Goal: Information Seeking & Learning: Learn about a topic

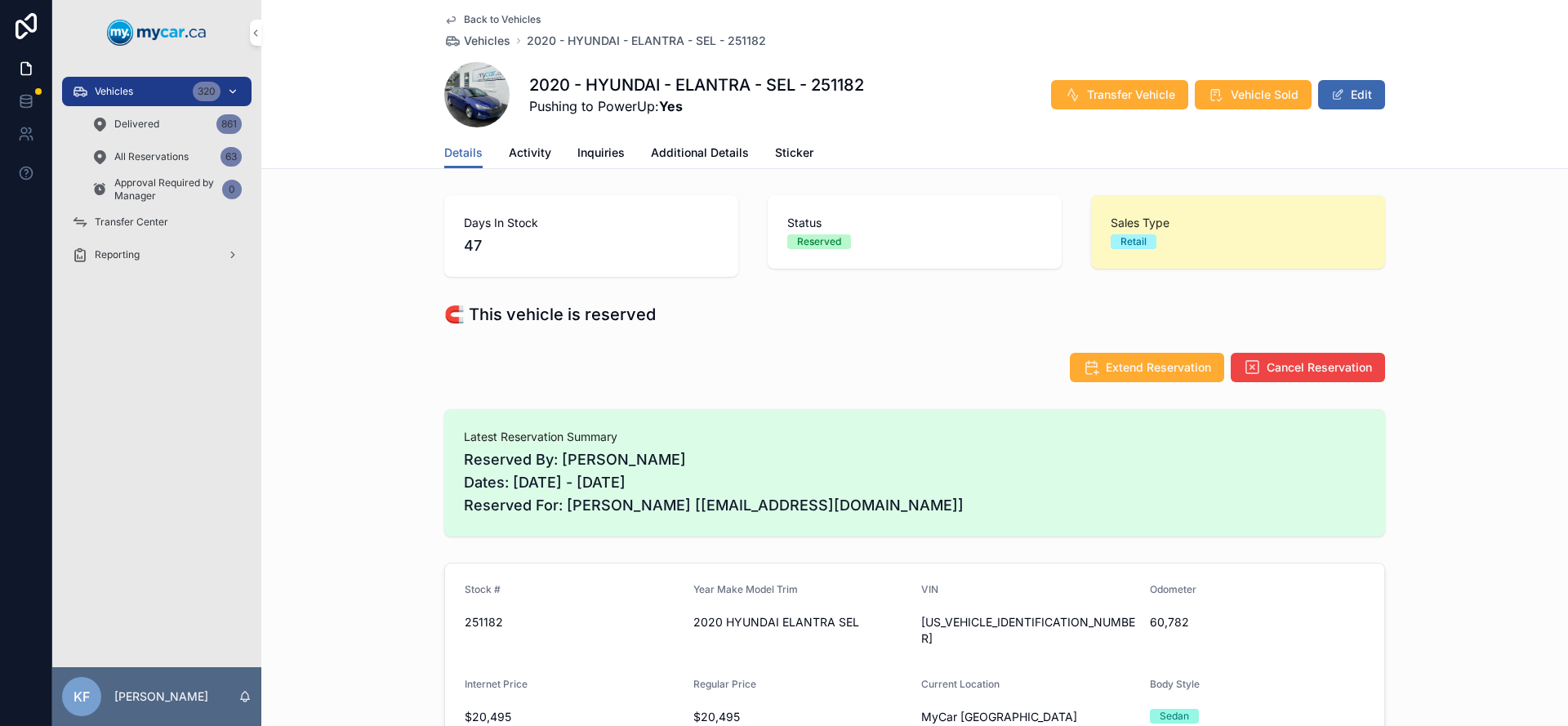
scroll to position [114, 0]
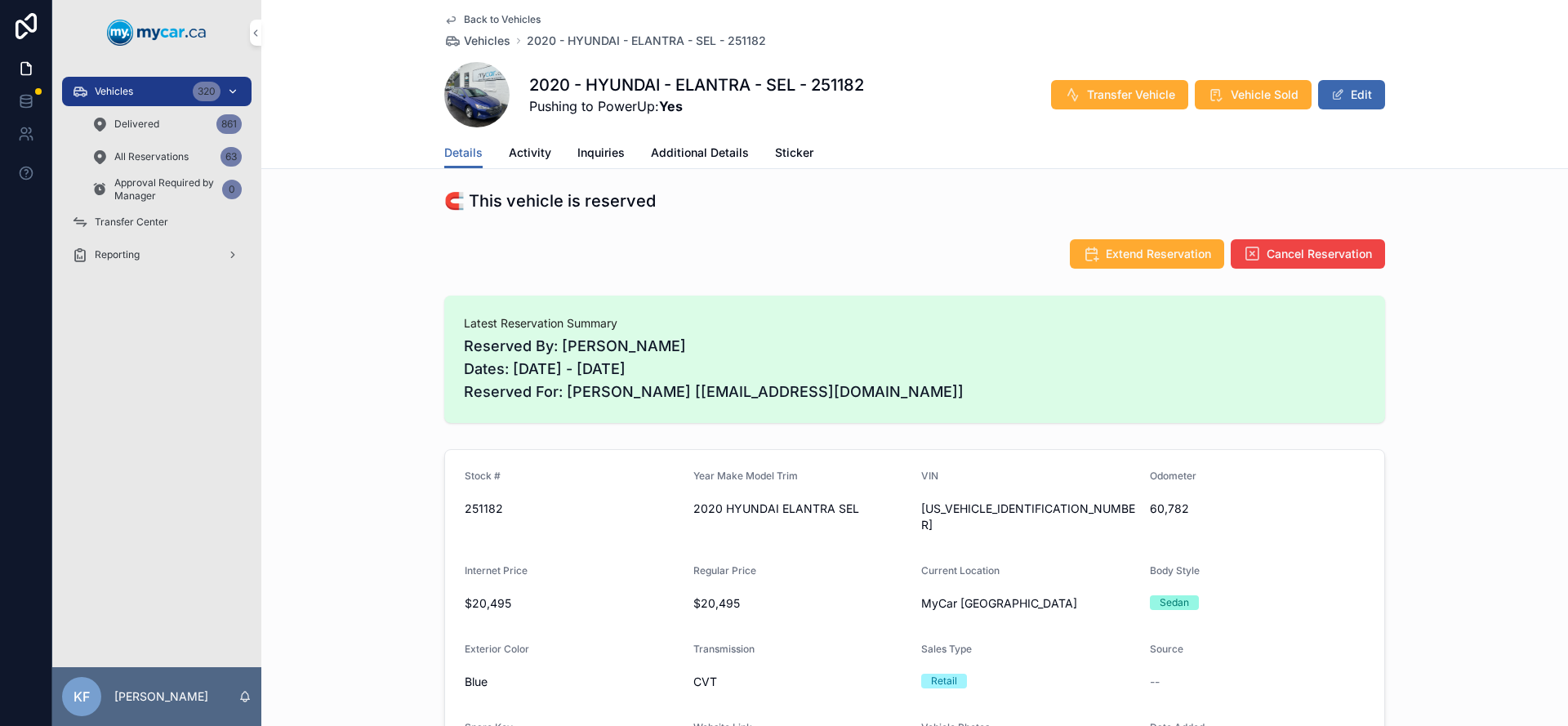
click at [118, 86] on span "Vehicles" at bounding box center [114, 92] width 38 height 13
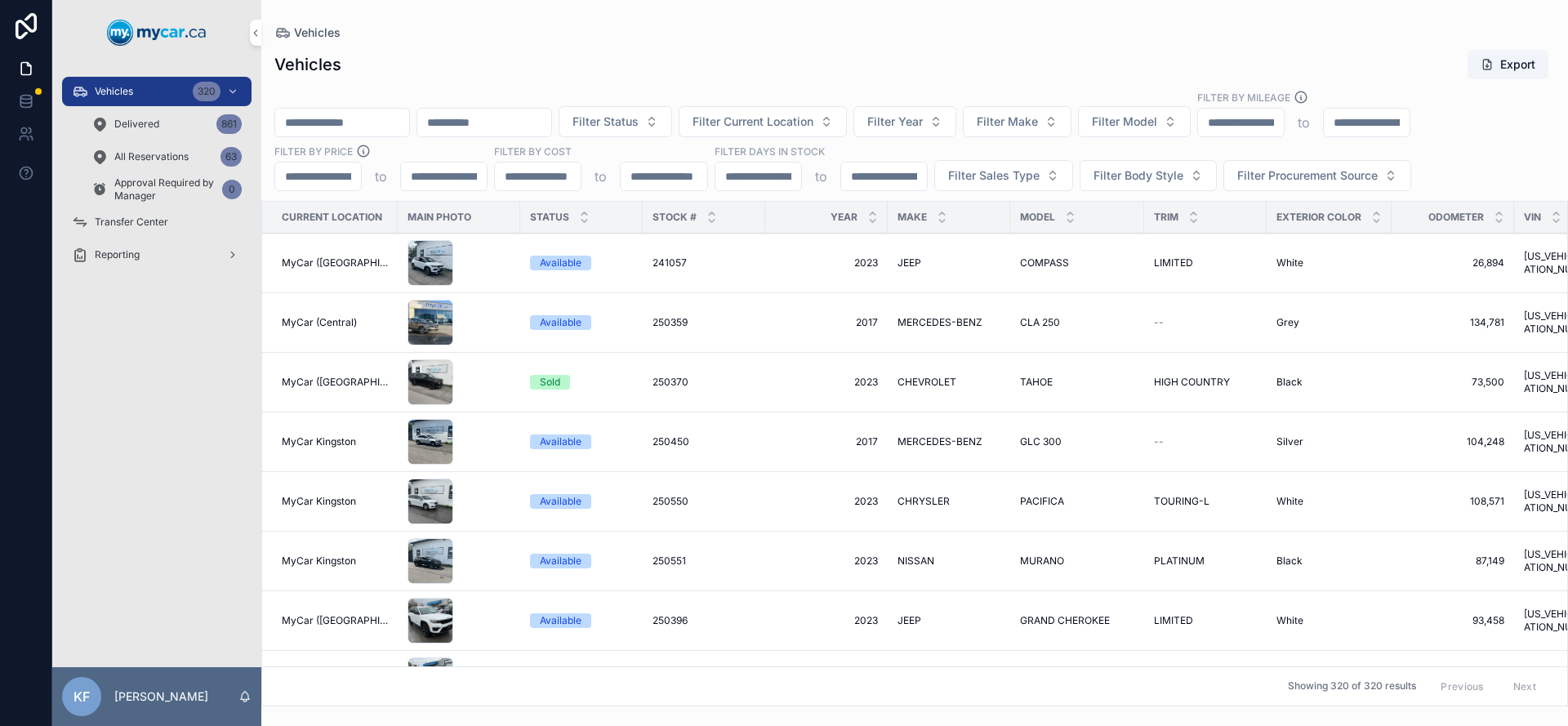
paste input "**********"
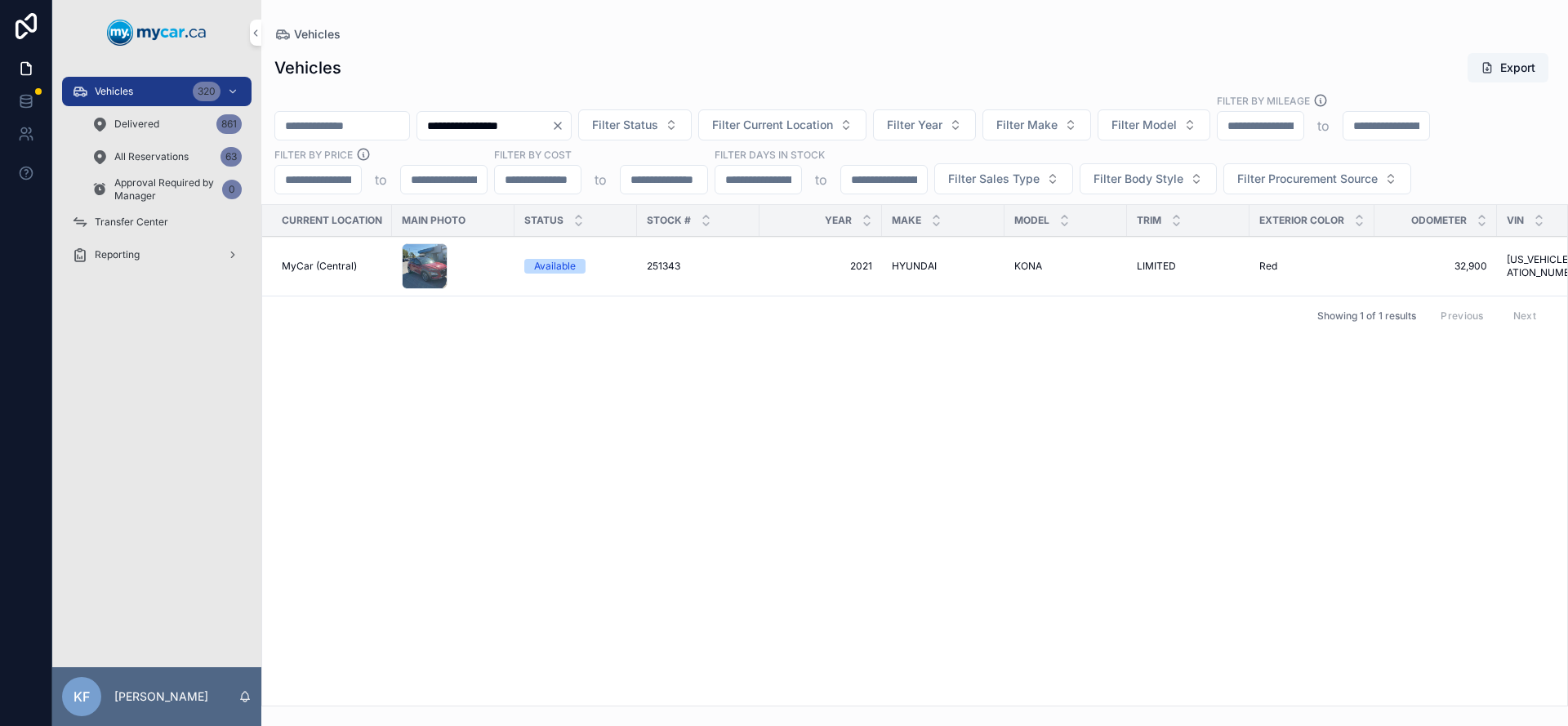
type input "**********"
click at [546, 267] on div "Available" at bounding box center [555, 266] width 42 height 15
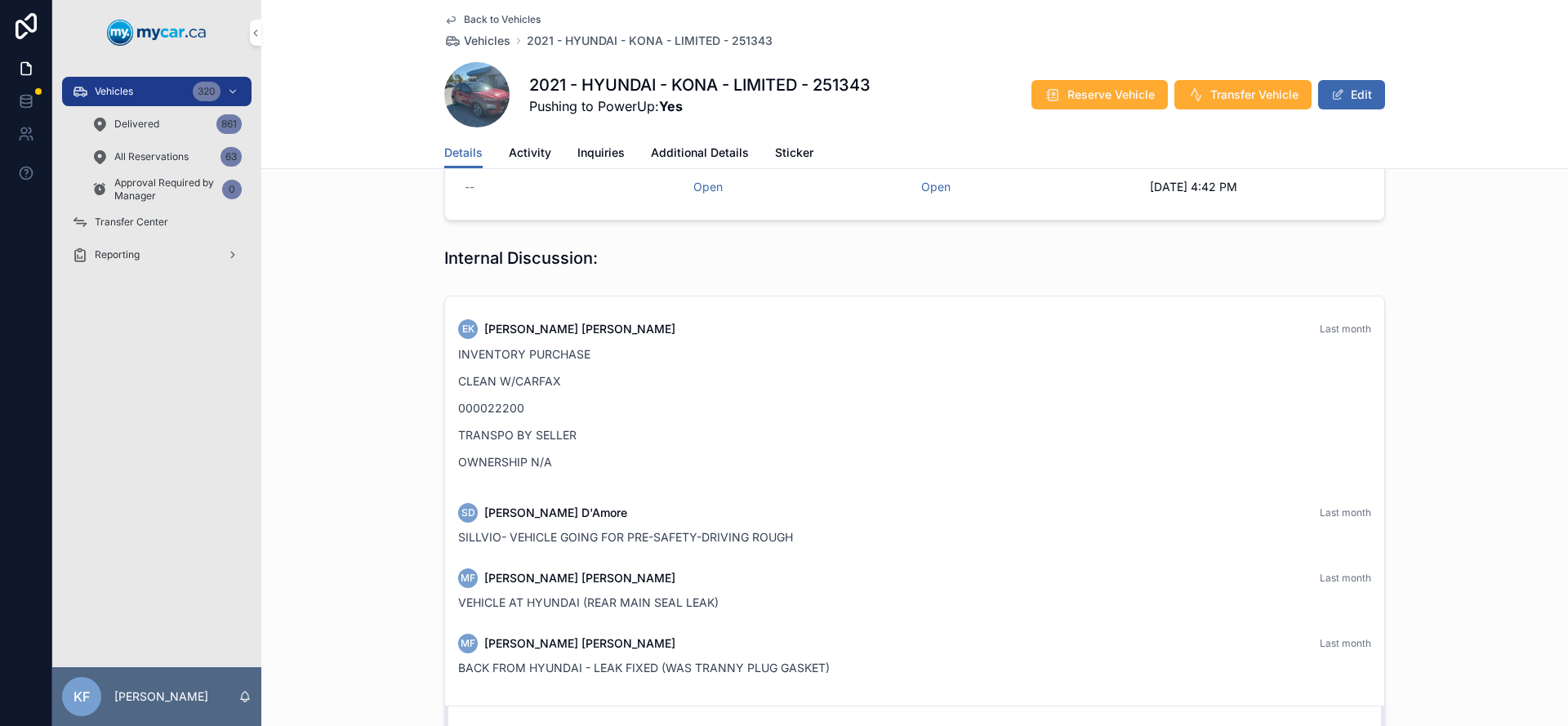
scroll to position [433, 0]
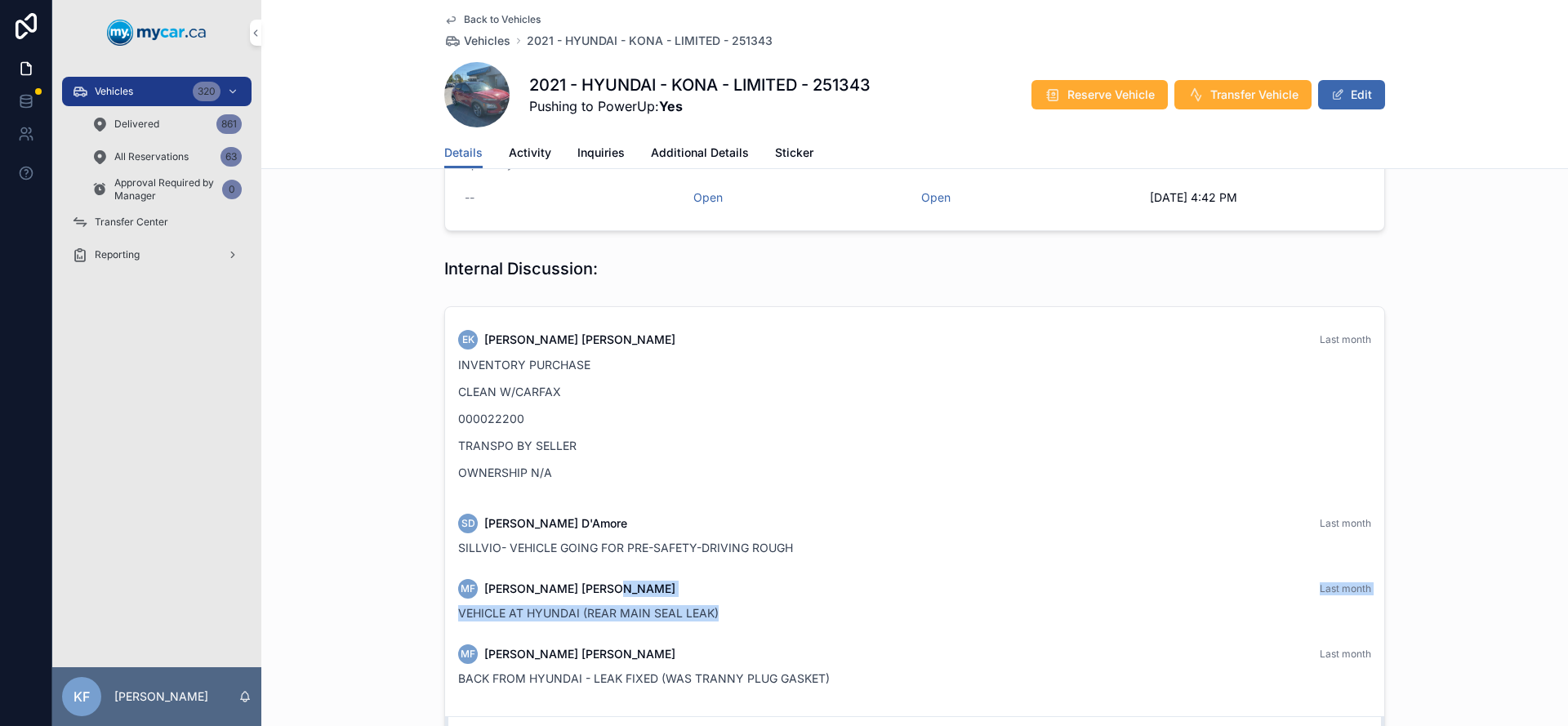
drag, startPoint x: 705, startPoint y: 601, endPoint x: 571, endPoint y: 583, distance: 135.2
click at [540, 573] on div "MF [PERSON_NAME] Last month VEHICLE AT HYUNDAI (REAR MAIN SEAL LEAK)" at bounding box center [915, 600] width 933 height 62
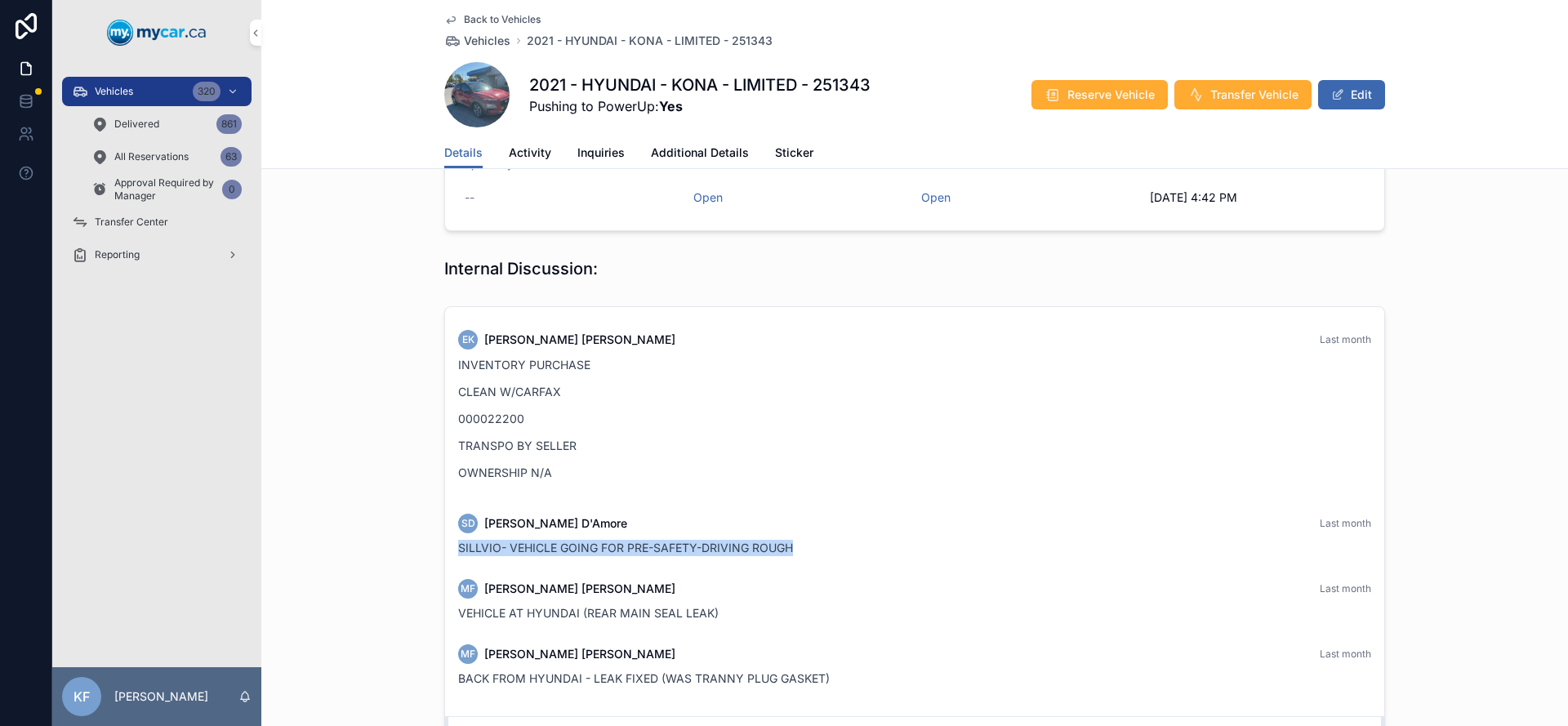
drag, startPoint x: 764, startPoint y: 526, endPoint x: 607, endPoint y: 522, distance: 157.1
click at [608, 522] on div "SD [PERSON_NAME] Last month SILLVIO- VEHICLE GOING FOR PRE-SAFETY-DRIVING ROUGH" at bounding box center [915, 535] width 933 height 62
drag, startPoint x: 613, startPoint y: 527, endPoint x: 763, endPoint y: 539, distance: 150.5
click at [617, 540] on span "SILLVIO- VEHICLE GOING FOR PRE-SAFETY-DRIVING ROUGH" at bounding box center [625, 547] width 335 height 14
drag, startPoint x: 746, startPoint y: 539, endPoint x: 496, endPoint y: 528, distance: 250.2
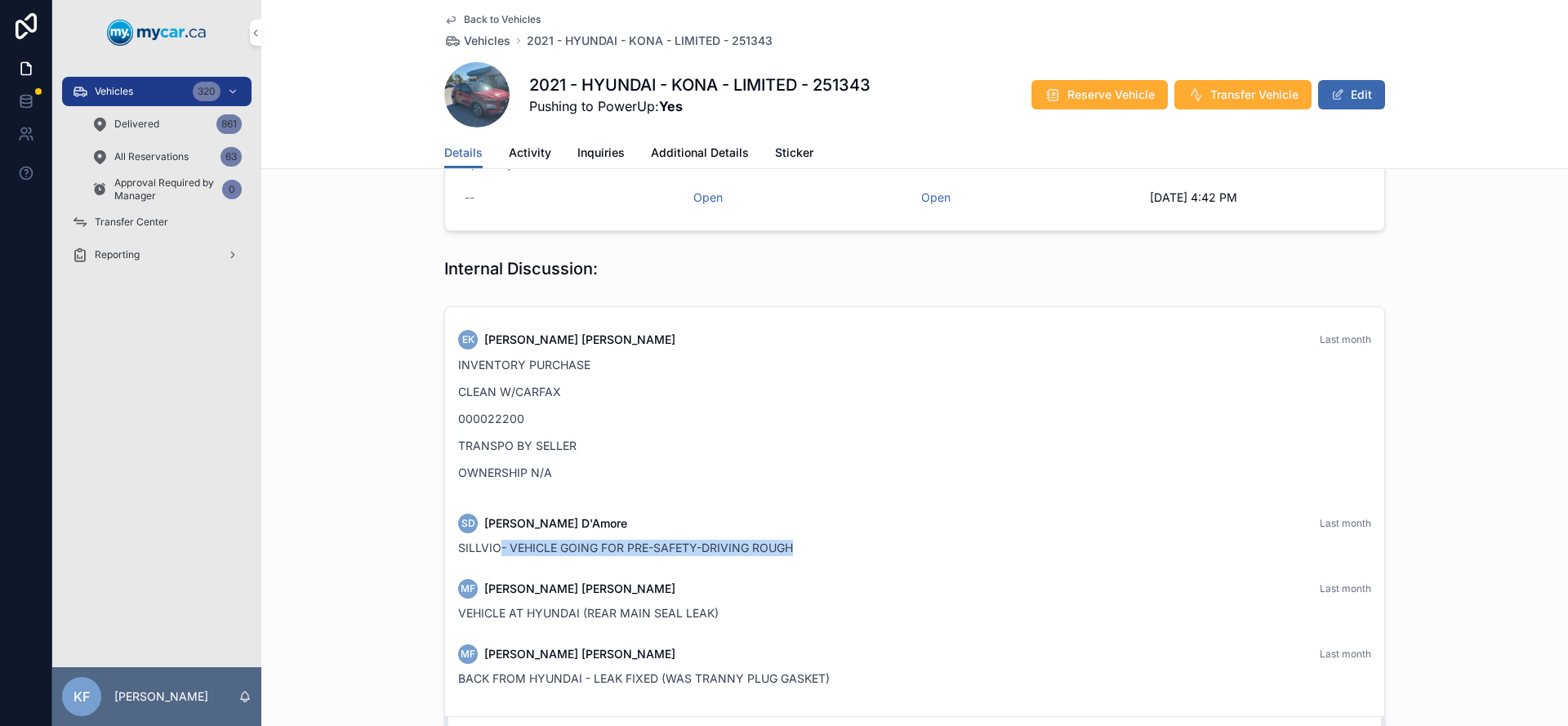
click at [496, 539] on div "SILLVIO- VEHICLE GOING FOR PRE-SAFETY-DRIVING ROUGH" at bounding box center [914, 547] width 913 height 16
click at [754, 540] on span "SILLVIO- VEHICLE GOING FOR PRE-SAFETY-DRIVING ROUGH" at bounding box center [625, 547] width 335 height 14
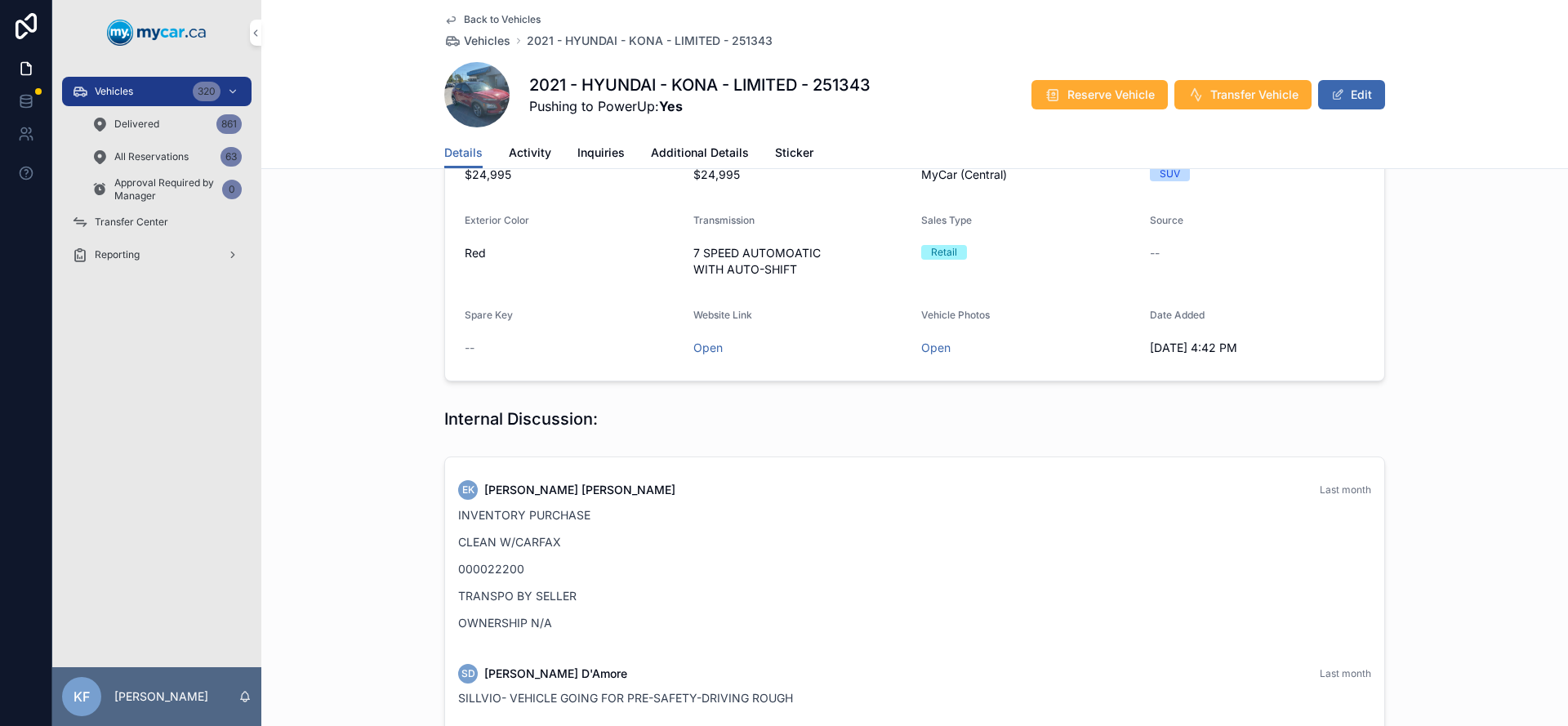
scroll to position [0, 0]
